Goal: Check status: Check status

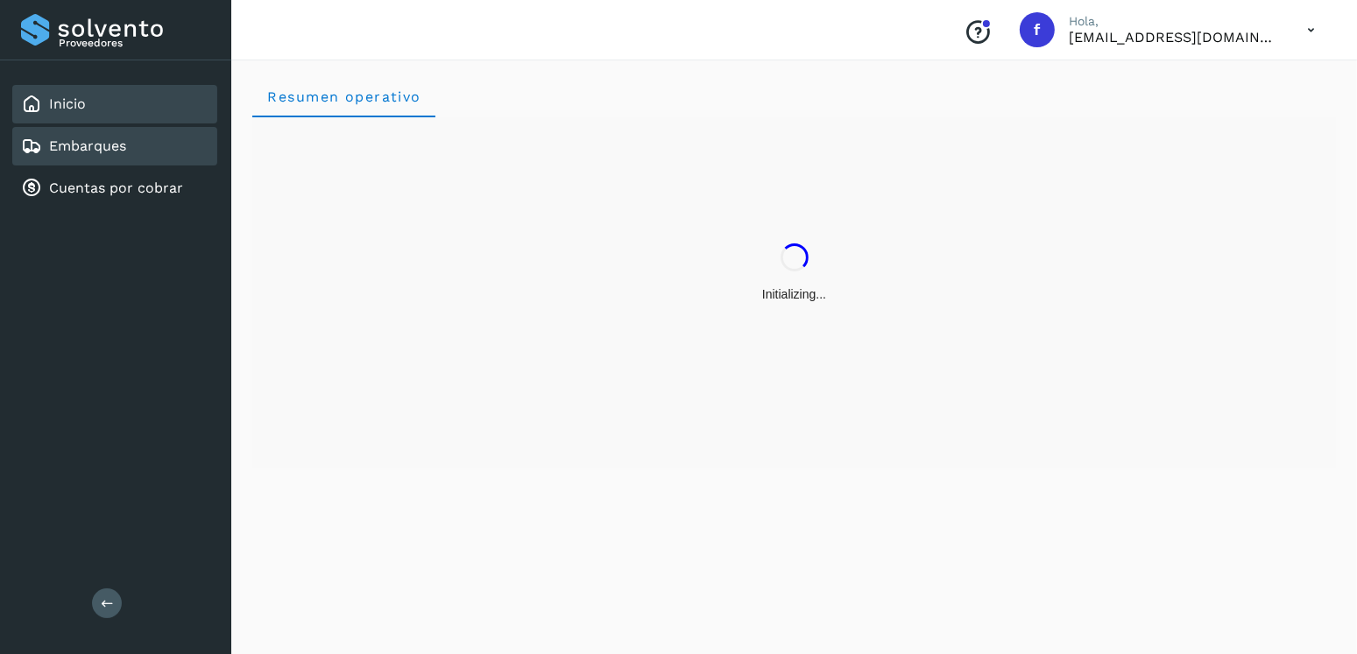
click at [109, 139] on link "Embarques" at bounding box center [87, 146] width 77 height 17
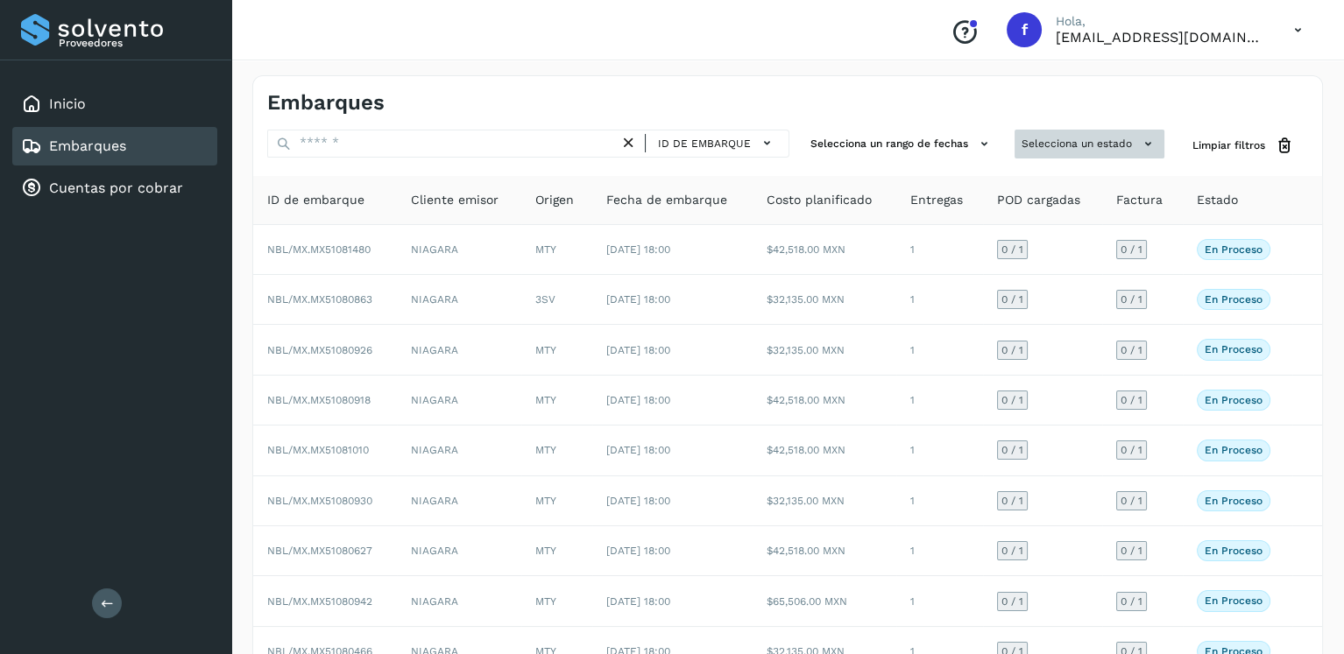
click at [1076, 137] on button "Selecciona un estado" at bounding box center [1089, 144] width 150 height 29
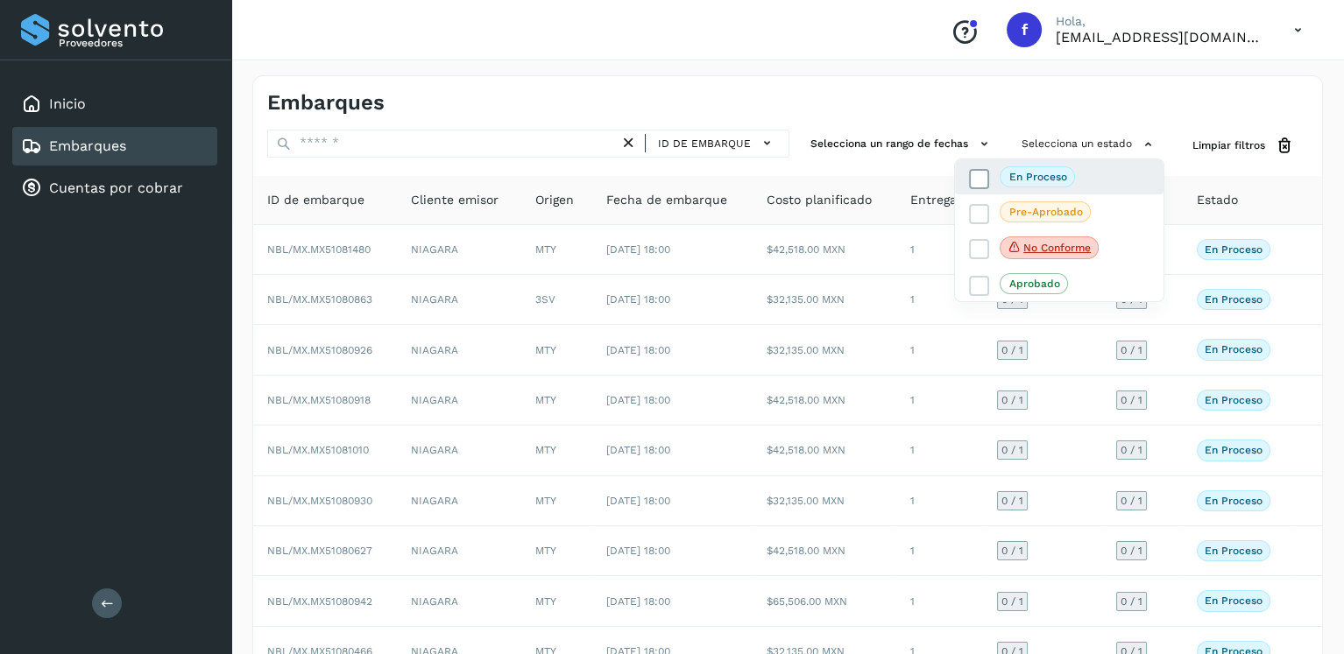
click at [969, 173] on span at bounding box center [979, 179] width 20 height 20
click at [723, 106] on div at bounding box center [672, 327] width 1344 height 654
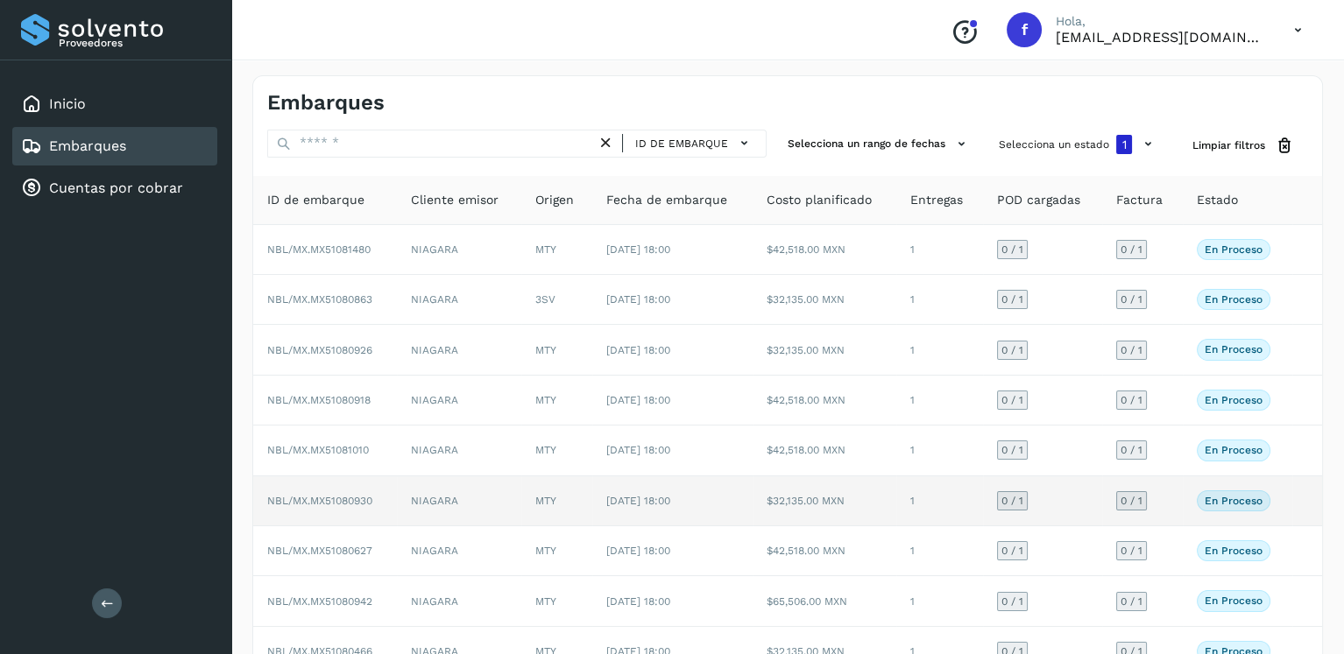
scroll to position [150, 0]
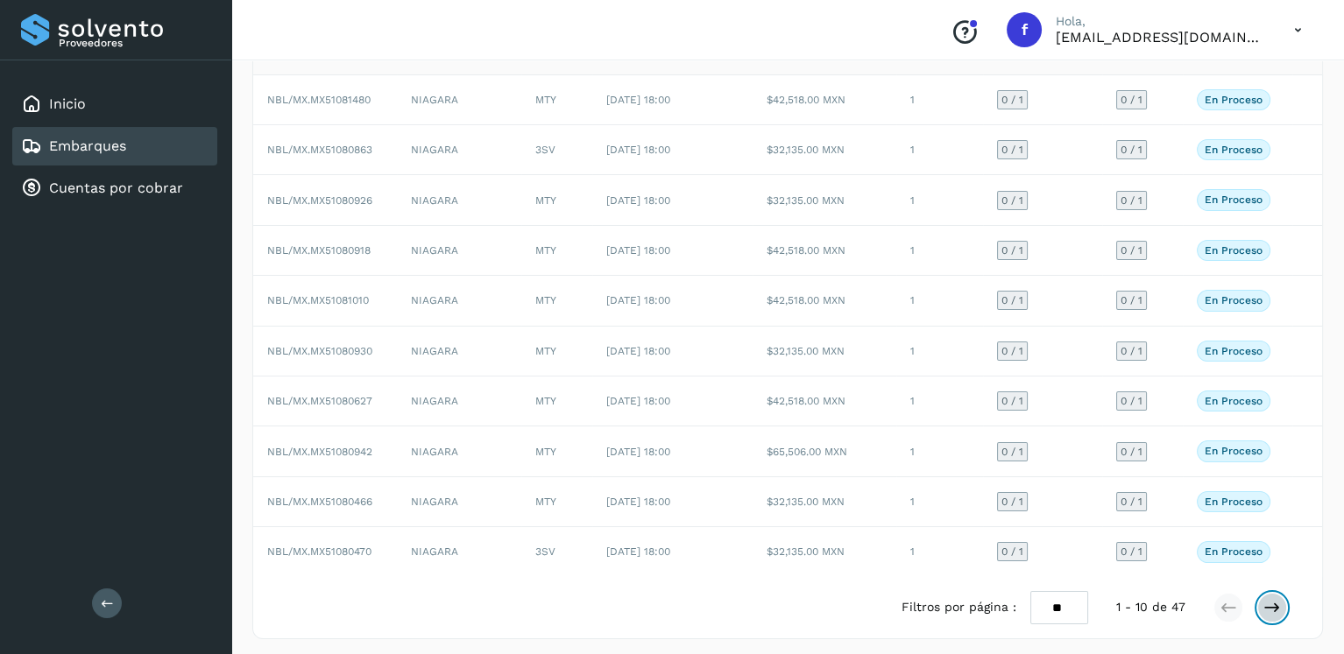
click at [1279, 599] on icon at bounding box center [1272, 608] width 18 height 18
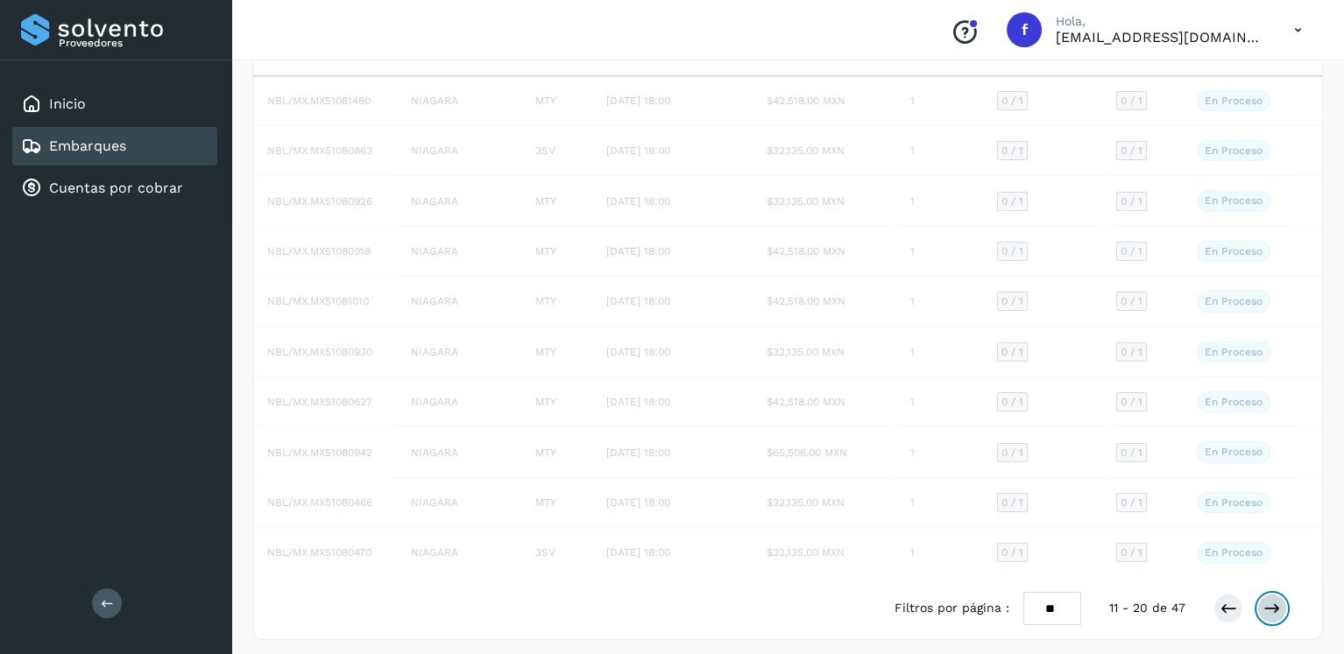
click at [1279, 600] on icon at bounding box center [1272, 609] width 18 height 18
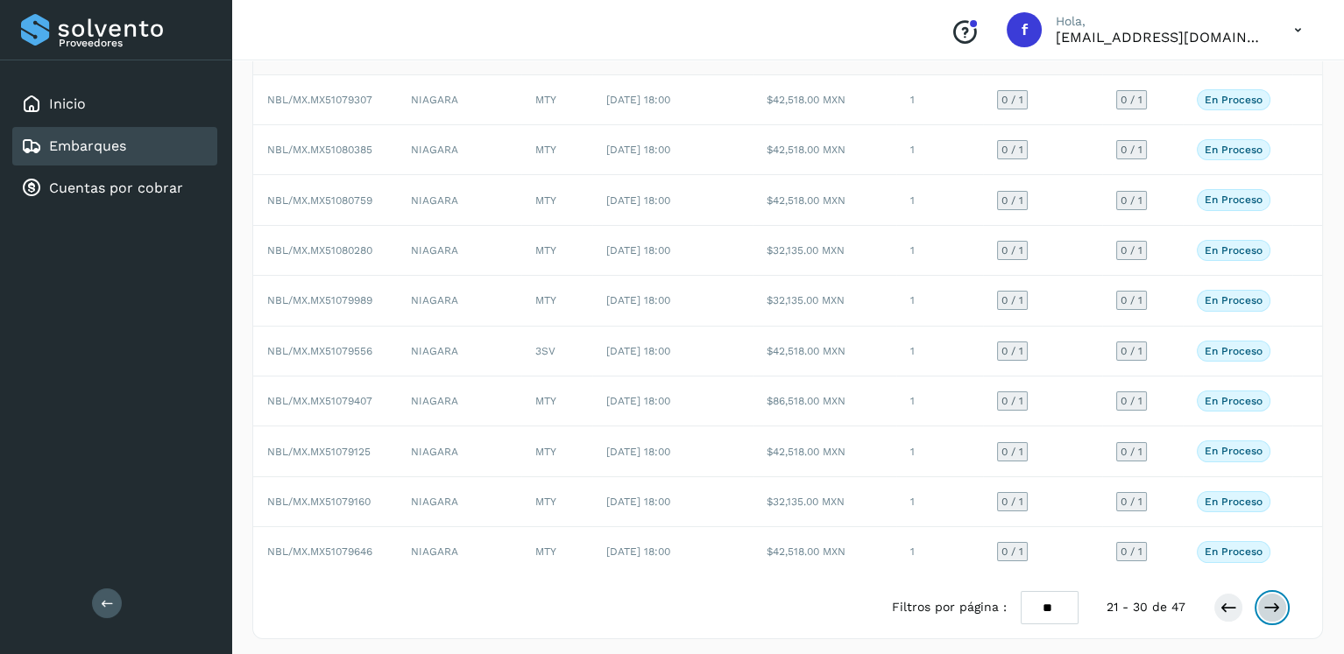
click at [1279, 599] on icon at bounding box center [1272, 608] width 18 height 18
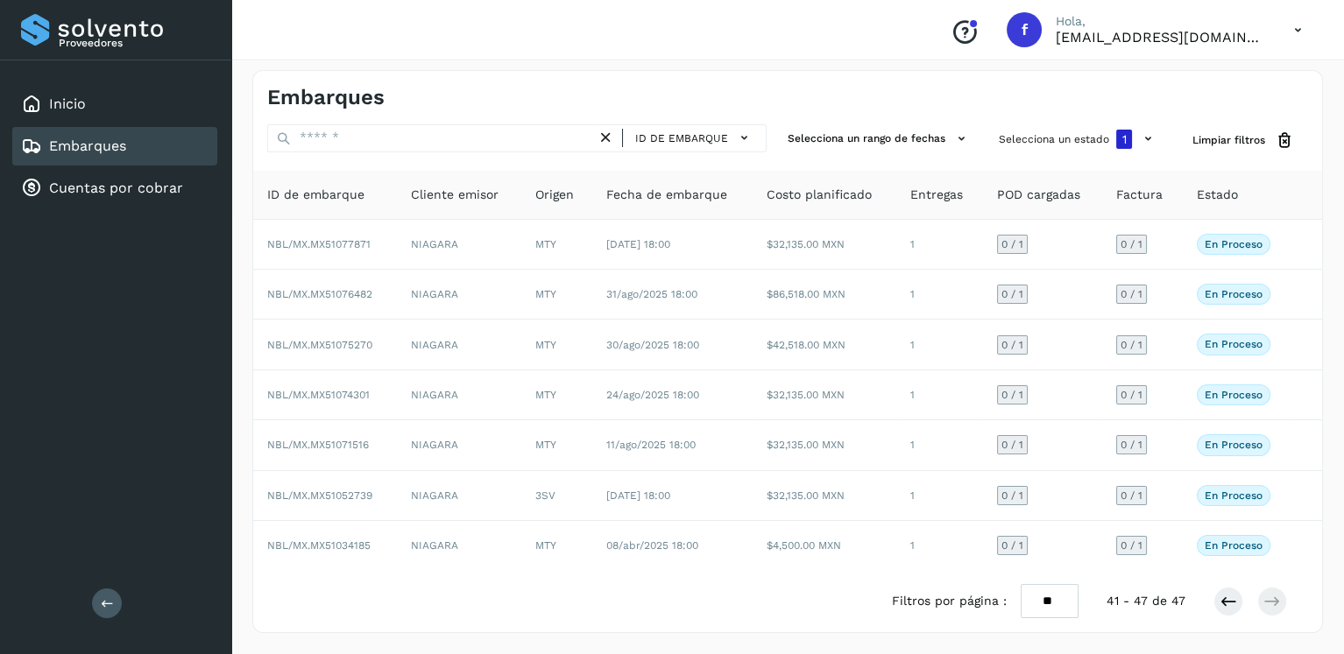
scroll to position [1, 0]
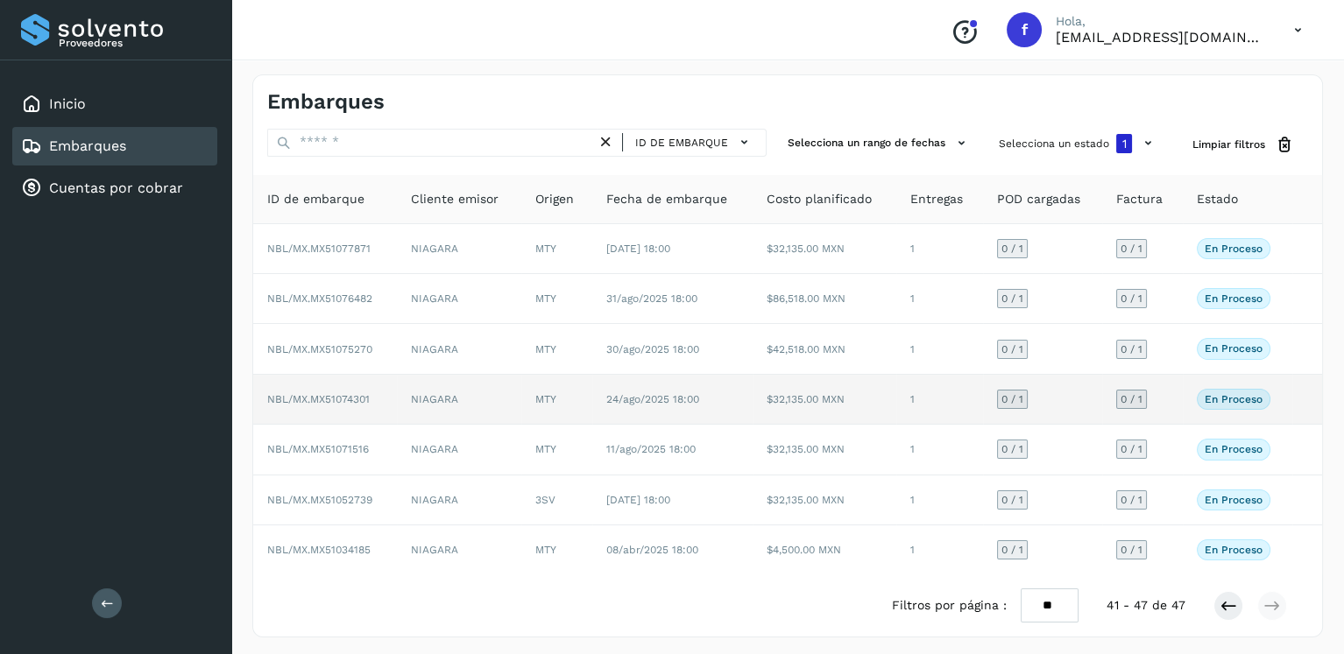
click at [621, 413] on td "24/ago/2025 18:00" at bounding box center [672, 400] width 160 height 50
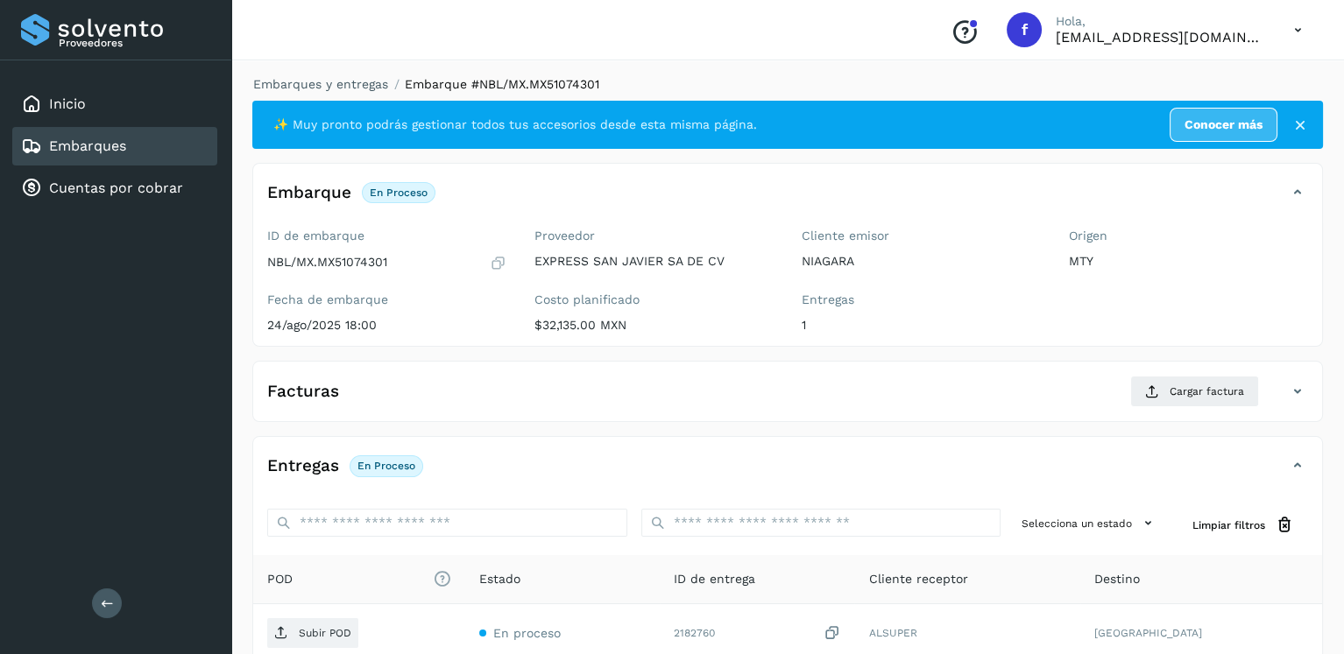
click at [355, 259] on p "NBL/MX.MX51074301" at bounding box center [327, 262] width 120 height 15
copy p "MX51074301"
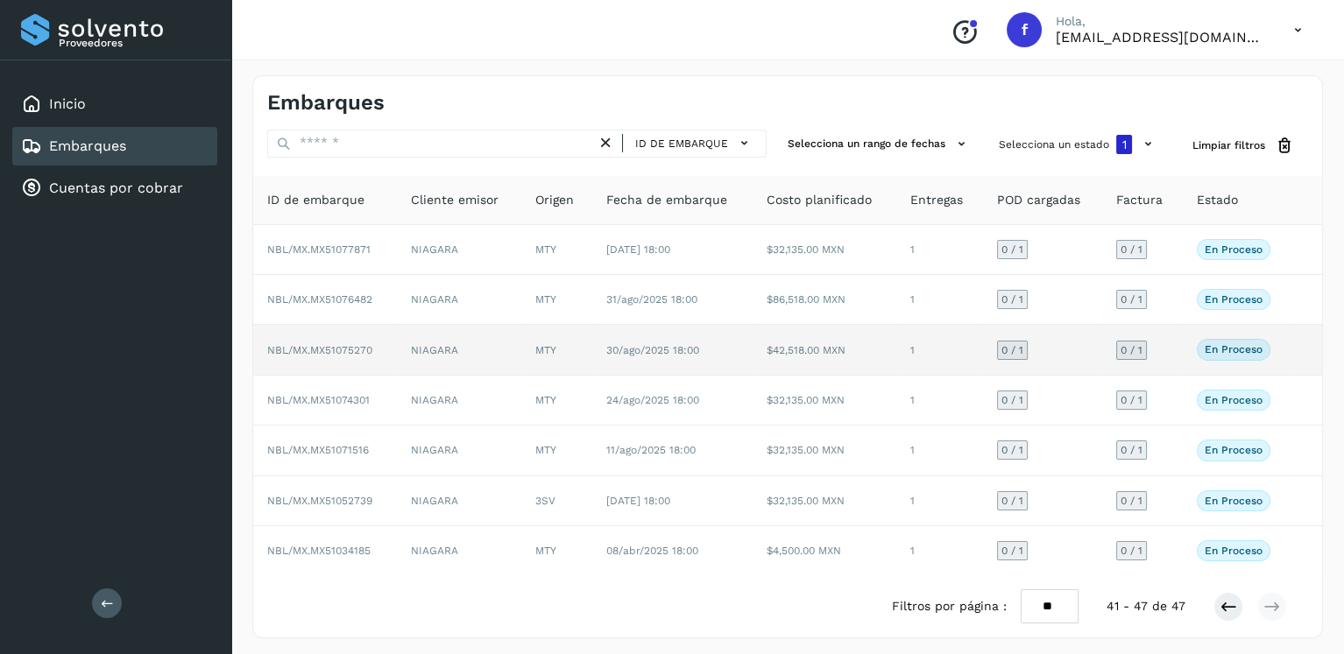
click at [580, 354] on td "MTY" at bounding box center [557, 350] width 72 height 50
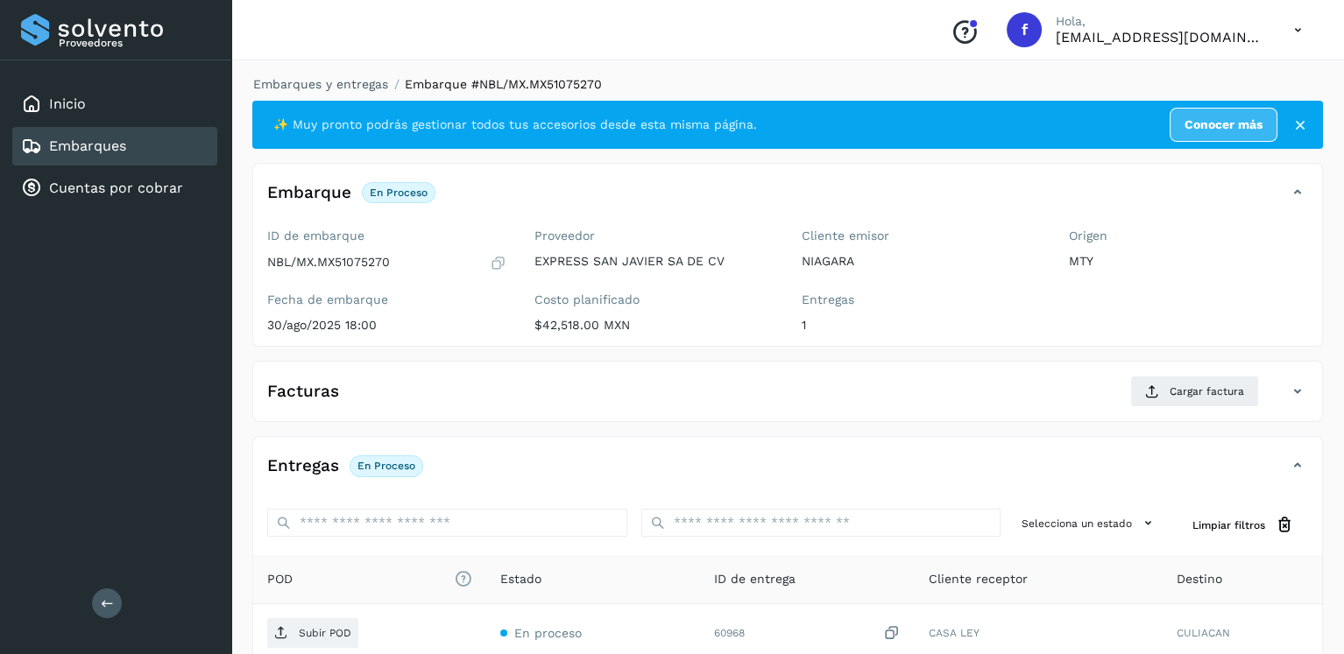
click at [372, 260] on p "NBL/MX.MX51075270" at bounding box center [328, 262] width 123 height 15
copy p "MX51075270"
